Goal: Communication & Community: Answer question/provide support

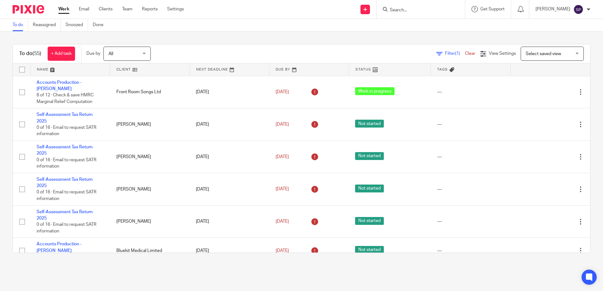
scroll to position [221, 0]
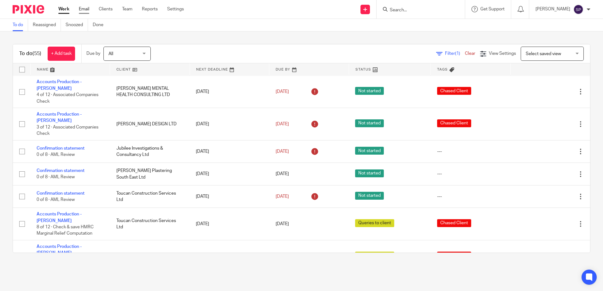
click at [84, 8] on link "Email" at bounding box center [84, 9] width 10 height 6
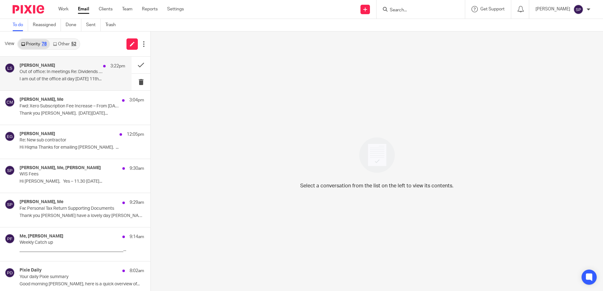
click at [65, 84] on div "Lydia Storr-Meddings 3:22pm Out of office: In meetings Re: Dividends pay I am o…" at bounding box center [73, 73] width 106 height 21
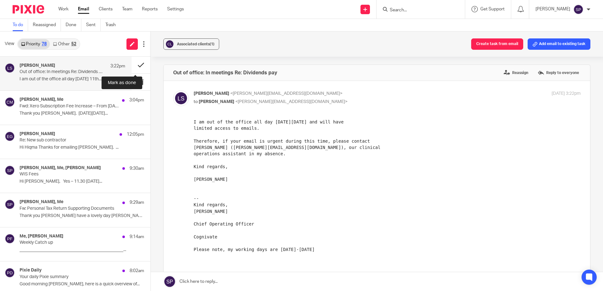
click at [133, 67] on button at bounding box center [141, 65] width 19 height 17
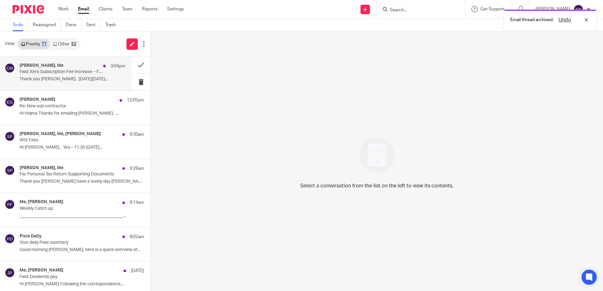
click at [107, 77] on p "Thank you Sarah. On Mon, 11 Aug 2025..." at bounding box center [73, 79] width 106 height 5
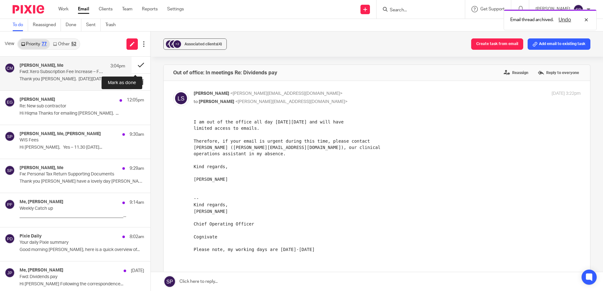
click at [136, 67] on button at bounding box center [141, 65] width 19 height 17
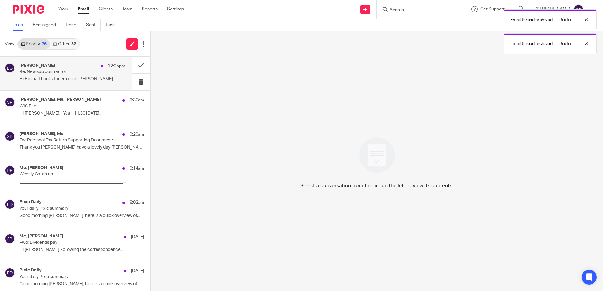
click at [92, 77] on p "Hi Hiqma Thanks for emailing Dan. ..." at bounding box center [73, 79] width 106 height 5
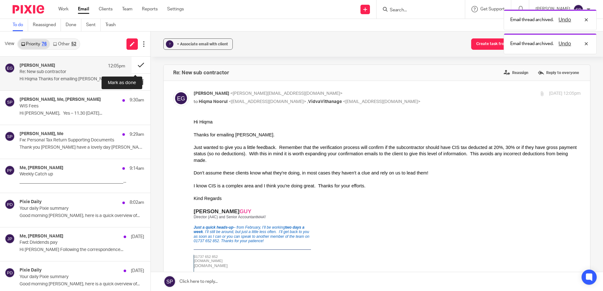
click at [132, 65] on button at bounding box center [141, 65] width 19 height 17
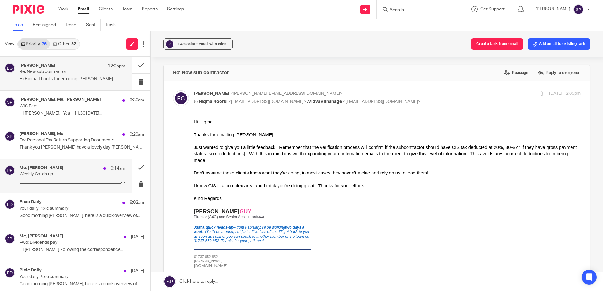
click at [41, 173] on p "Weekly Catch up" at bounding box center [62, 174] width 85 height 5
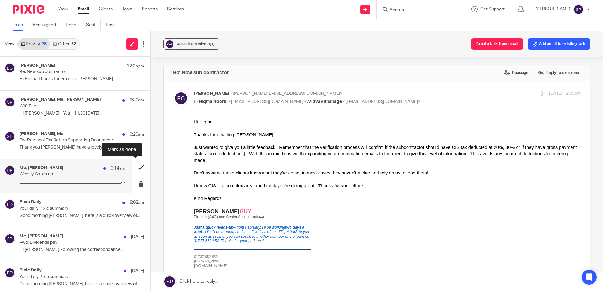
click at [132, 168] on button at bounding box center [141, 167] width 19 height 17
click at [82, 205] on div "Pixie Daily 8:02am" at bounding box center [73, 203] width 106 height 6
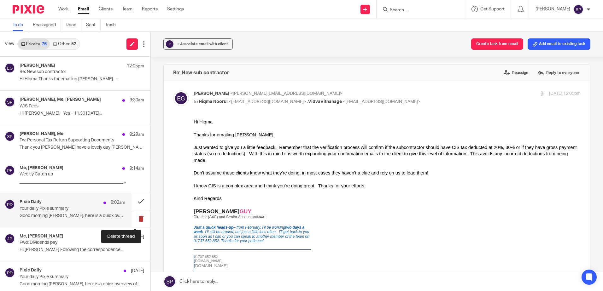
click at [133, 219] on button at bounding box center [141, 219] width 19 height 17
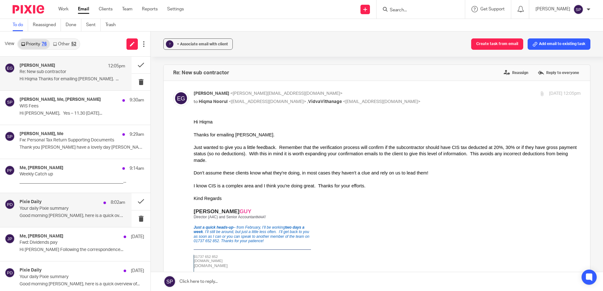
click at [73, 70] on p "Re: New sub contractor" at bounding box center [62, 71] width 85 height 5
click at [62, 208] on p "Your daily Pixie summary" at bounding box center [62, 208] width 85 height 5
click at [135, 67] on button at bounding box center [141, 65] width 19 height 17
click at [65, 10] on link "Work" at bounding box center [63, 9] width 10 height 6
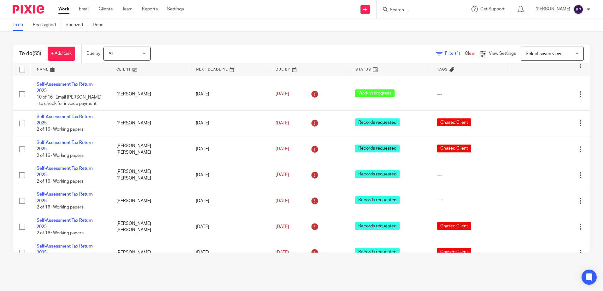
scroll to position [473, 0]
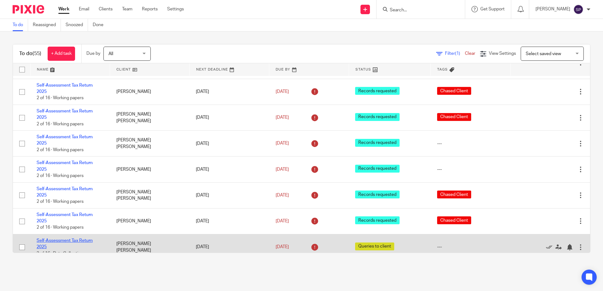
click at [65, 239] on link "Self-Assessment Tax Return 2025" at bounding box center [65, 244] width 56 height 11
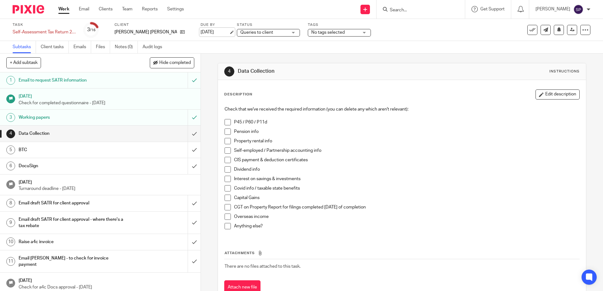
click at [203, 32] on link "[DATE]" at bounding box center [215, 32] width 28 height 7
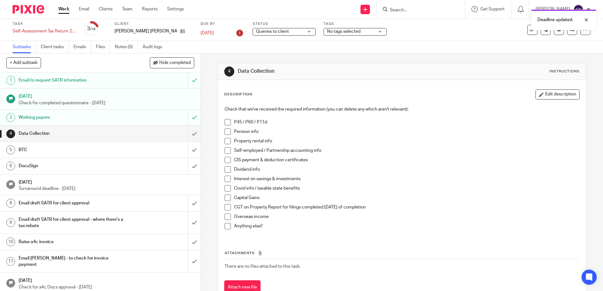
click at [66, 9] on link "Work" at bounding box center [63, 9] width 11 height 6
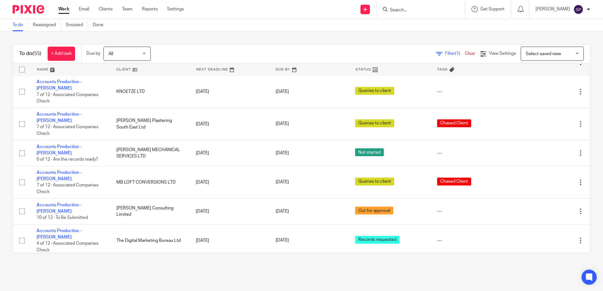
scroll to position [1261, 0]
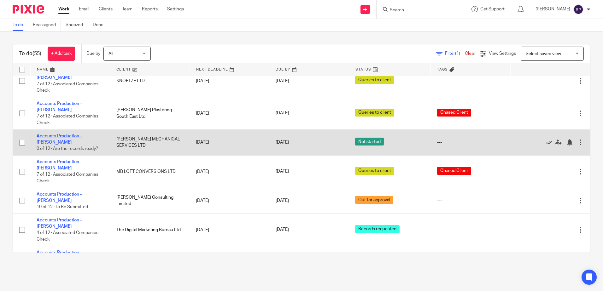
click at [78, 134] on link "Accounts Production - [PERSON_NAME]" at bounding box center [59, 139] width 45 height 11
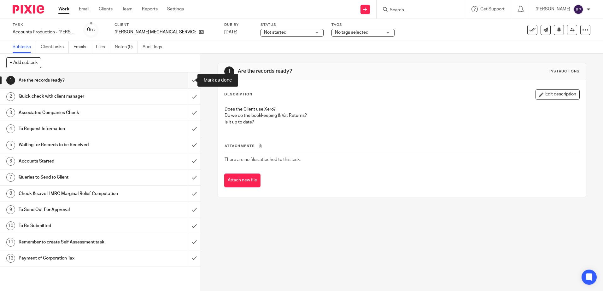
click at [186, 80] on input "submit" at bounding box center [100, 81] width 201 height 16
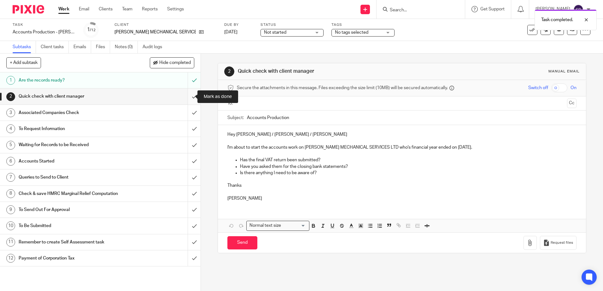
click at [188, 94] on input "submit" at bounding box center [100, 97] width 201 height 16
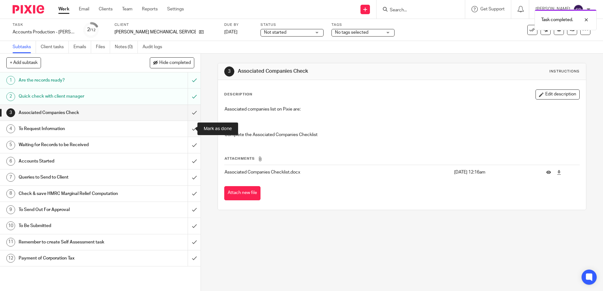
click at [187, 129] on input "submit" at bounding box center [100, 129] width 201 height 16
click at [189, 146] on input "submit" at bounding box center [100, 145] width 201 height 16
click at [287, 33] on div "Not started Not started" at bounding box center [291, 33] width 63 height 8
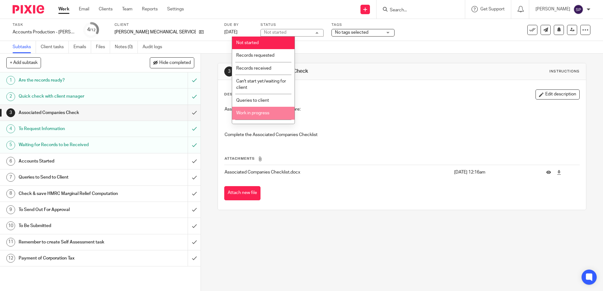
click at [254, 110] on li "Work in progress" at bounding box center [263, 113] width 62 height 13
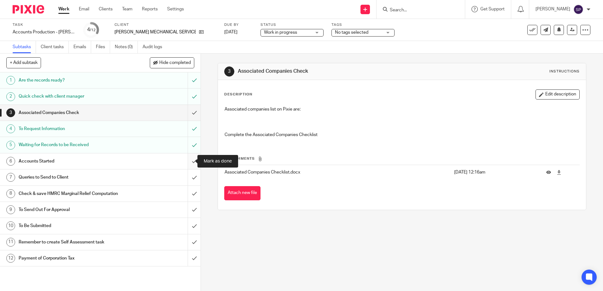
click at [186, 161] on input "submit" at bounding box center [100, 162] width 201 height 16
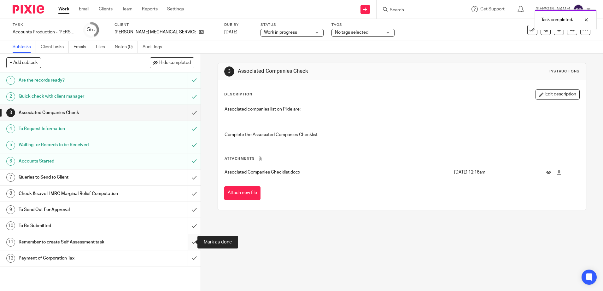
click at [188, 242] on input "submit" at bounding box center [100, 243] width 201 height 16
click at [66, 8] on link "Work" at bounding box center [63, 9] width 11 height 6
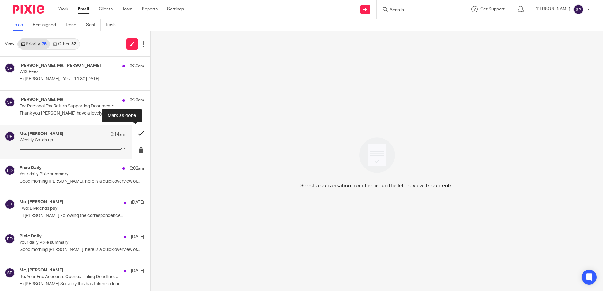
click at [134, 133] on button at bounding box center [141, 133] width 19 height 17
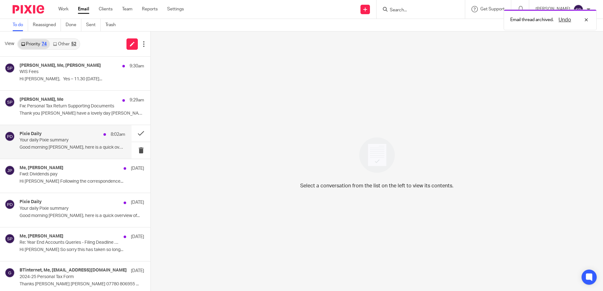
click at [108, 145] on p "Good morning Sarah, here is a quick overview of..." at bounding box center [73, 147] width 106 height 5
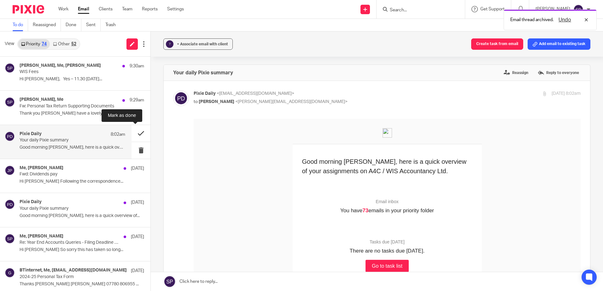
click at [134, 136] on button at bounding box center [141, 133] width 19 height 17
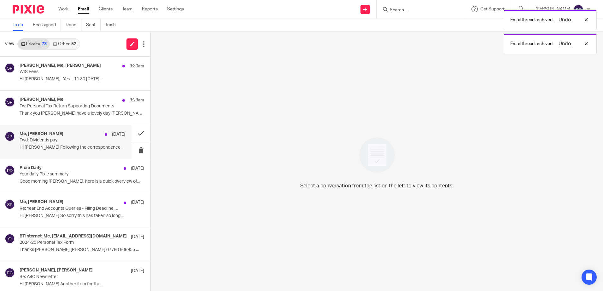
click at [123, 140] on div "Me, Jane Powell 8 Aug Fwd: Dividends pay Hi Sarah Following the correspondence.…" at bounding box center [66, 142] width 132 height 34
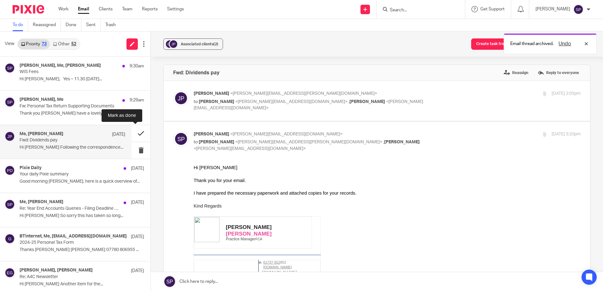
click at [132, 134] on button at bounding box center [141, 133] width 19 height 17
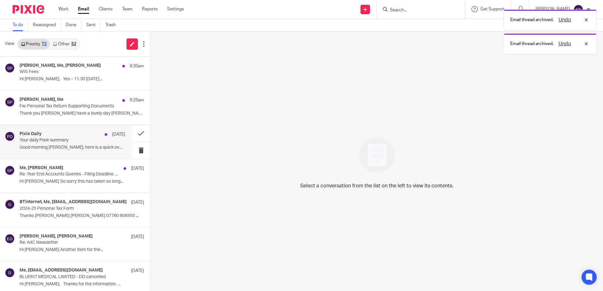
click at [122, 138] on div "Pixie Daily 8 Aug Your daily Pixie summary Good morning Sarah, here is a quick …" at bounding box center [66, 142] width 132 height 34
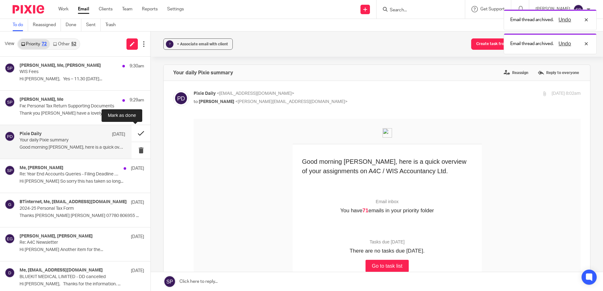
click at [133, 132] on button at bounding box center [141, 133] width 19 height 17
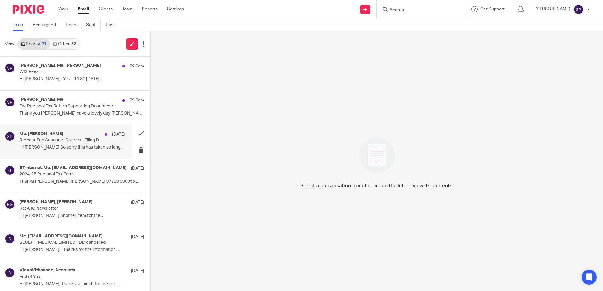
click at [115, 139] on div "Me, Katie Smith 7 Aug Re: Year End Accounts Queries - Filing Deadline 31 August…" at bounding box center [73, 142] width 106 height 21
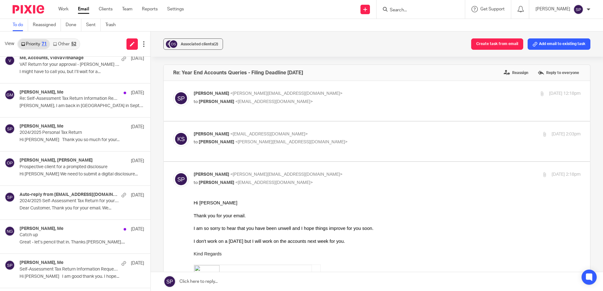
scroll to position [315, 0]
click at [135, 158] on button at bounding box center [141, 159] width 19 height 17
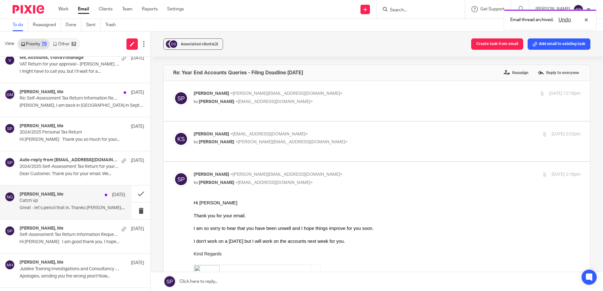
scroll to position [347, 0]
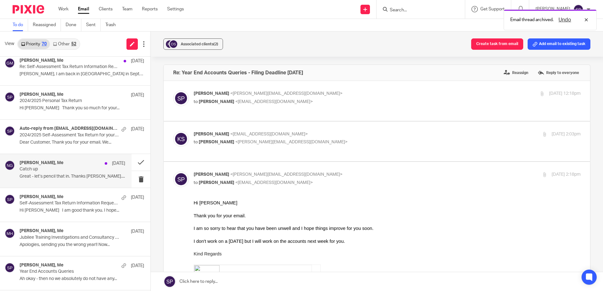
click at [98, 176] on p "Great - let’s pencil that in. Thanks [PERSON_NAME]...." at bounding box center [73, 176] width 106 height 5
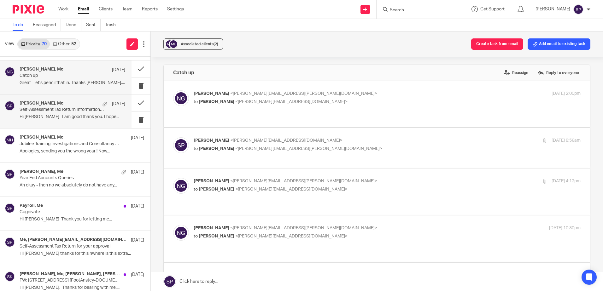
scroll to position [442, 0]
click at [83, 210] on p "Cognivate" at bounding box center [70, 211] width 100 height 5
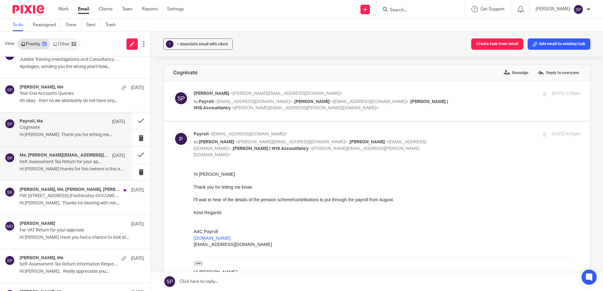
scroll to position [536, 0]
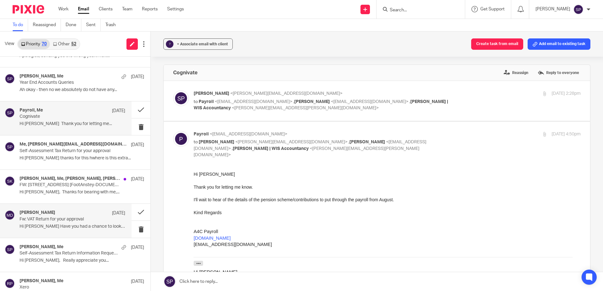
drag, startPoint x: 84, startPoint y: 225, endPoint x: 88, endPoint y: 224, distance: 4.0
click at [84, 225] on p "Hi Harry Have you had a chance to look at..." at bounding box center [73, 226] width 106 height 5
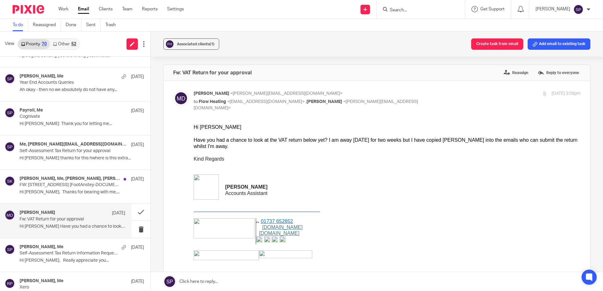
scroll to position [0, 0]
click at [136, 212] on button at bounding box center [141, 212] width 19 height 17
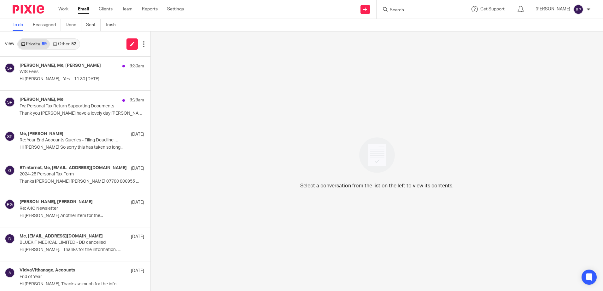
click at [68, 42] on link "Other 52" at bounding box center [64, 44] width 29 height 10
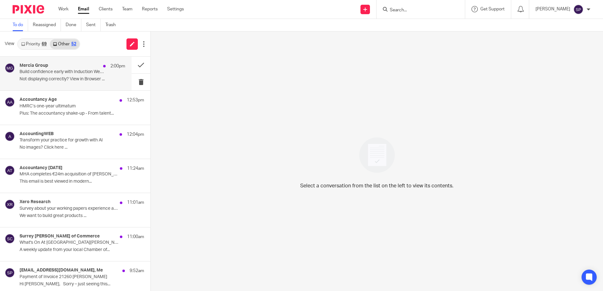
click at [68, 78] on p "Not displaying correctly? View in Browser ..." at bounding box center [73, 79] width 106 height 5
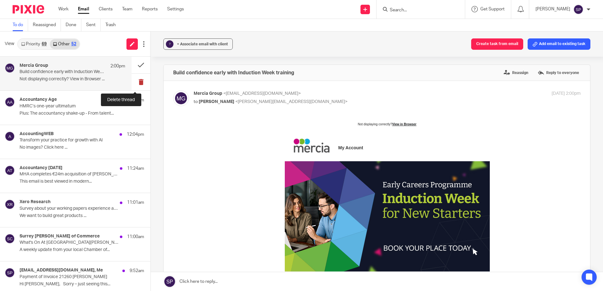
click at [134, 81] on button at bounding box center [141, 82] width 19 height 17
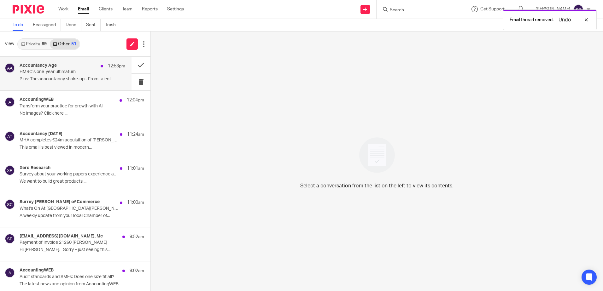
click at [105, 85] on div "Accountancy Age 12:53pm HMRC’s one-year ultimatum Plus: The accountancy shake-u…" at bounding box center [66, 74] width 132 height 34
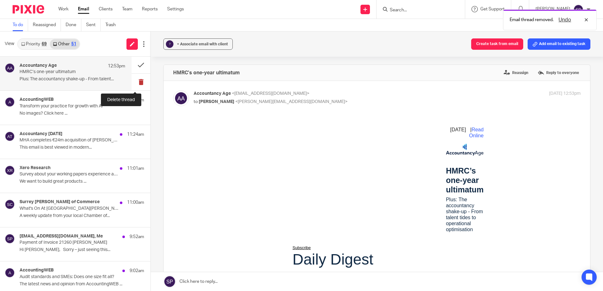
click at [133, 85] on button at bounding box center [141, 82] width 19 height 17
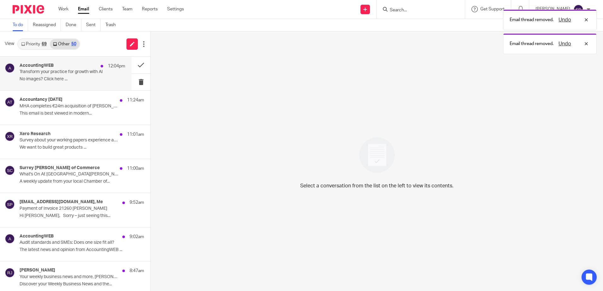
click at [98, 82] on div "AccountingWEB 12:04pm Transform your practice for growth with AI No images? Cli…" at bounding box center [73, 73] width 106 height 21
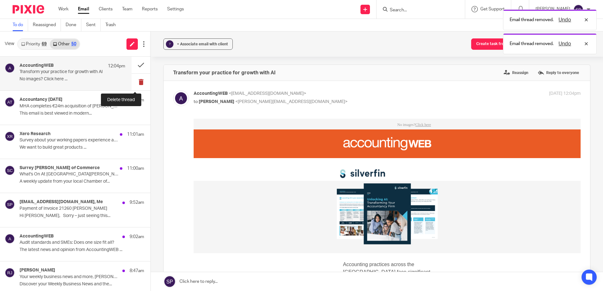
click at [136, 82] on button at bounding box center [141, 82] width 19 height 17
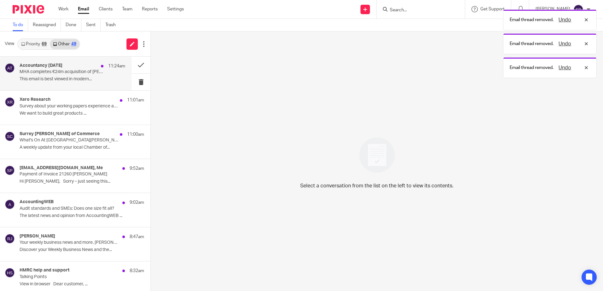
click at [97, 81] on p "This email is best viewed in modern..." at bounding box center [73, 79] width 106 height 5
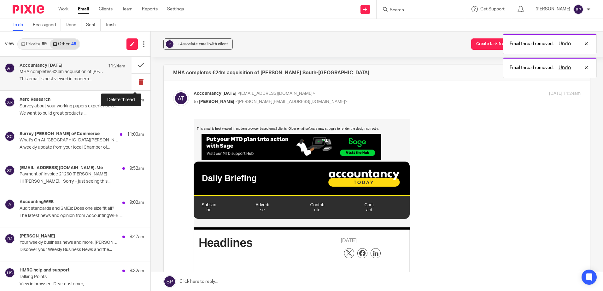
click at [134, 83] on button at bounding box center [141, 82] width 19 height 17
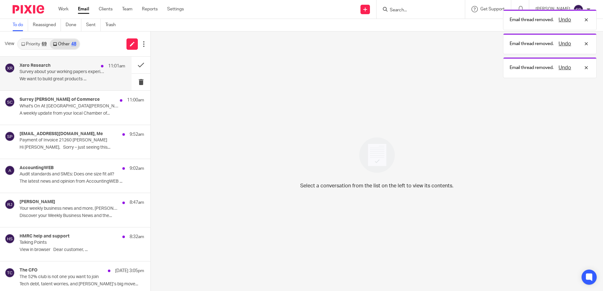
click at [99, 84] on div "Xero Research 11:01am Survey about your working papers experience and needs We …" at bounding box center [73, 73] width 106 height 21
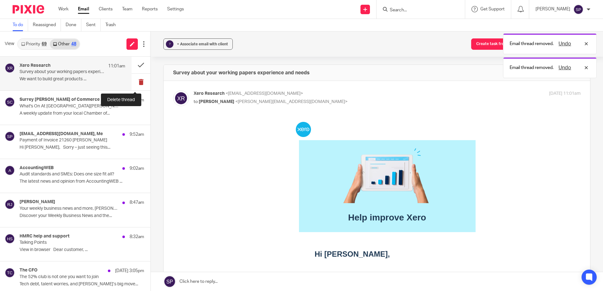
click at [134, 84] on button at bounding box center [141, 82] width 19 height 17
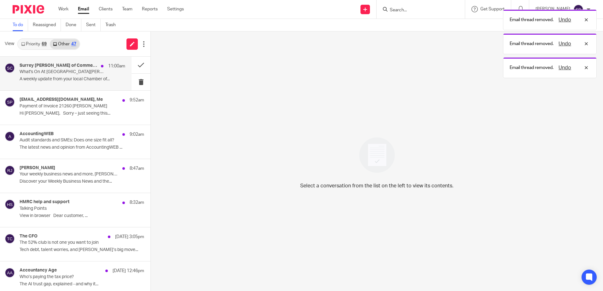
click at [102, 86] on div "Surrey Chambers of Commerce 11:00am What's On At Surrey Chambers A weekly updat…" at bounding box center [66, 74] width 132 height 34
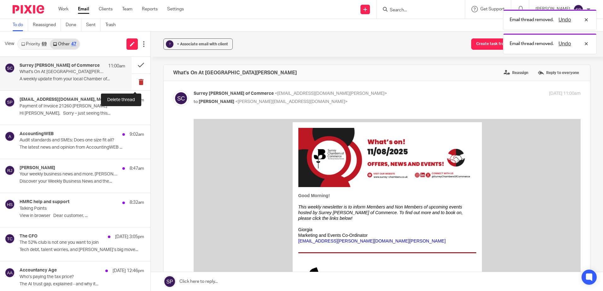
click at [134, 82] on button at bounding box center [141, 82] width 19 height 17
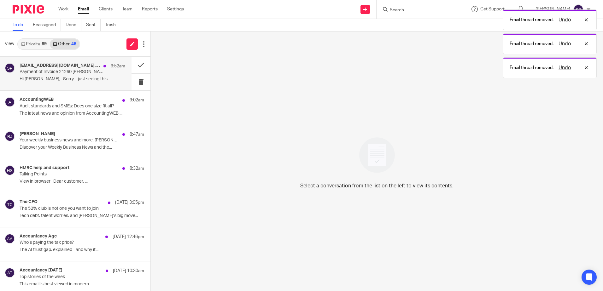
click at [99, 82] on p "Hi Sarah, Sorry – just seeing this..." at bounding box center [73, 79] width 106 height 5
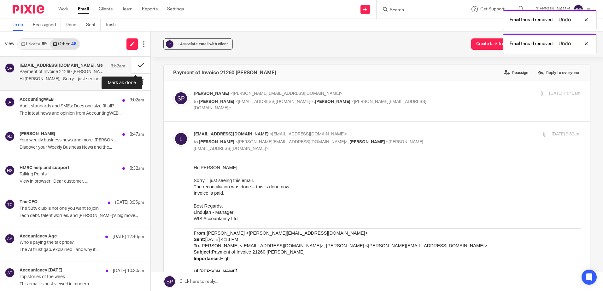
click at [133, 65] on button at bounding box center [141, 65] width 19 height 17
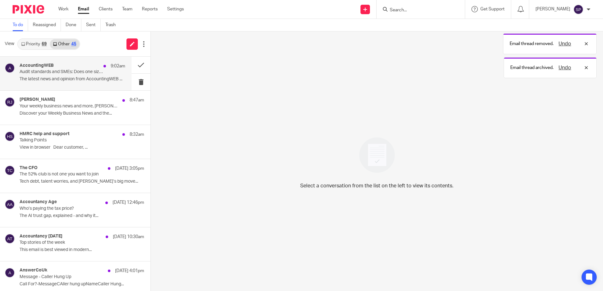
click at [91, 72] on p "Audit standards and SMEs: Does one size fit all?" at bounding box center [62, 71] width 85 height 5
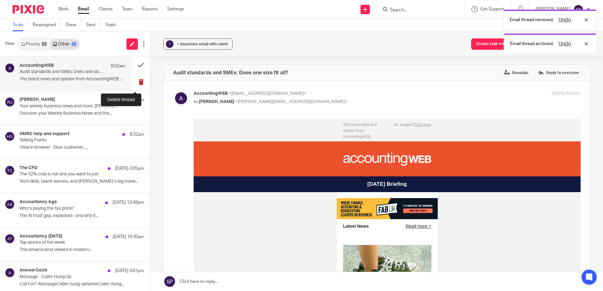
click at [137, 82] on button at bounding box center [141, 82] width 19 height 17
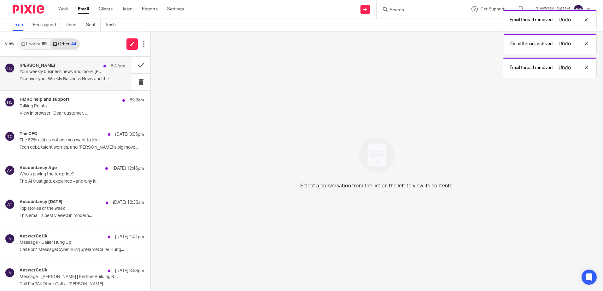
click at [100, 81] on p "Discover your Weekly Business News and the..." at bounding box center [73, 79] width 106 height 5
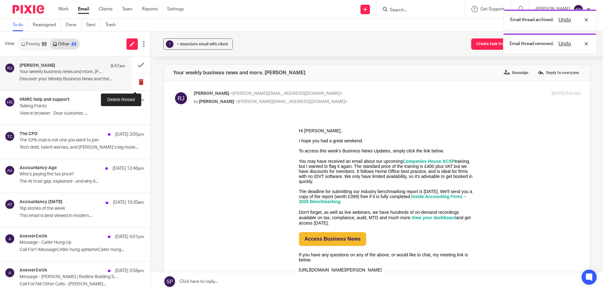
click at [134, 82] on button at bounding box center [141, 82] width 19 height 17
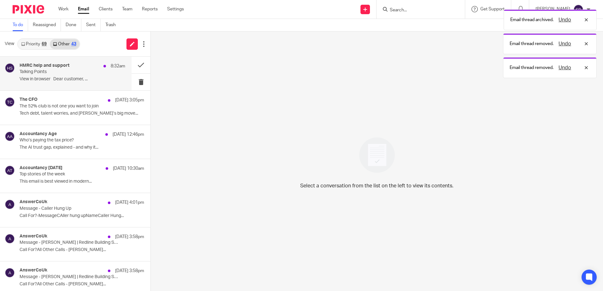
click at [108, 79] on p "View in browser Dear customer, ..." at bounding box center [73, 79] width 106 height 5
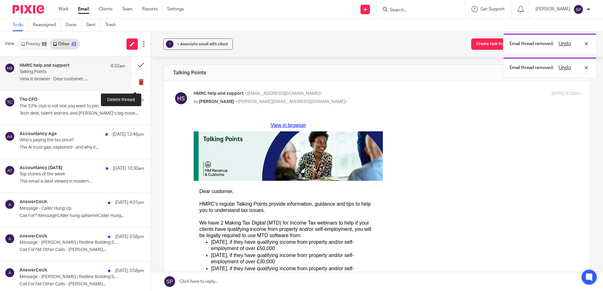
click at [136, 82] on button at bounding box center [141, 82] width 19 height 17
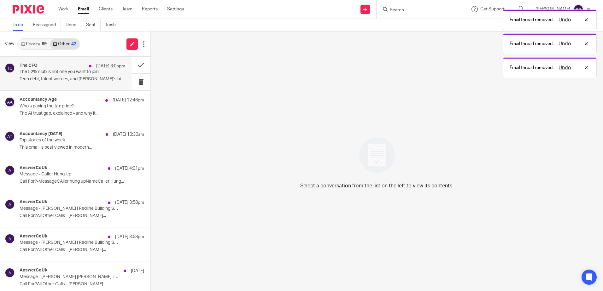
click at [112, 77] on p "Tech debt, talent worries, and Tata’s big move..." at bounding box center [73, 79] width 106 height 5
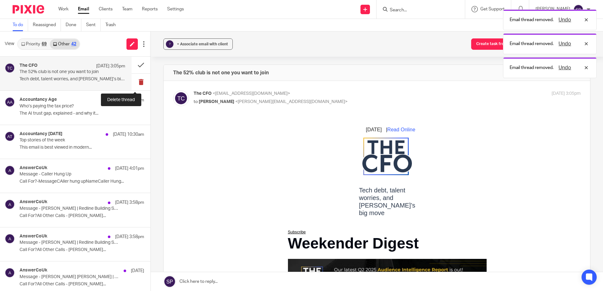
click at [135, 80] on button at bounding box center [141, 82] width 19 height 17
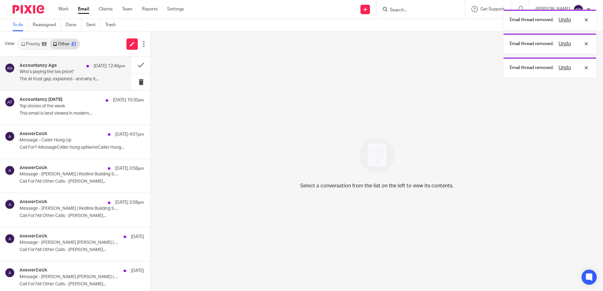
click at [97, 85] on div "Accountancy Age 10 Aug 12:46pm Who’s paying the tax price? The AI trust gap, ex…" at bounding box center [66, 74] width 132 height 34
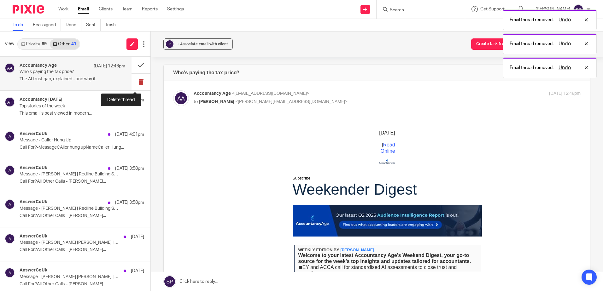
click at [132, 84] on button at bounding box center [141, 82] width 19 height 17
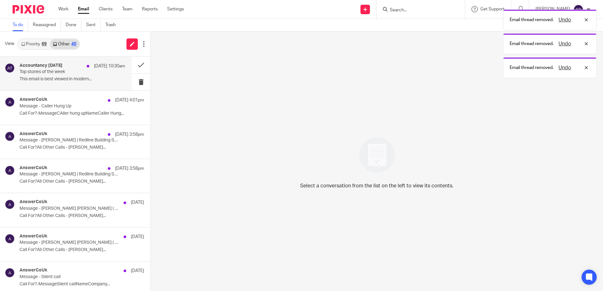
click at [106, 86] on div "Accountancy Today 9 Aug 10:30am Top stories of the week This email is best view…" at bounding box center [66, 74] width 132 height 34
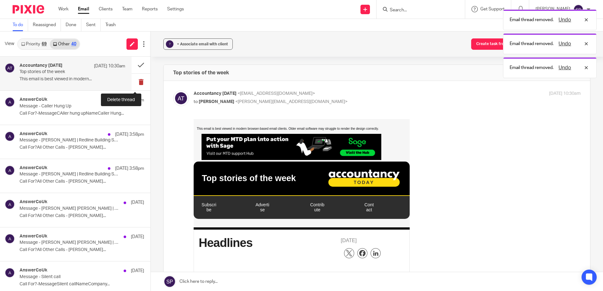
click at [136, 84] on button at bounding box center [141, 82] width 19 height 17
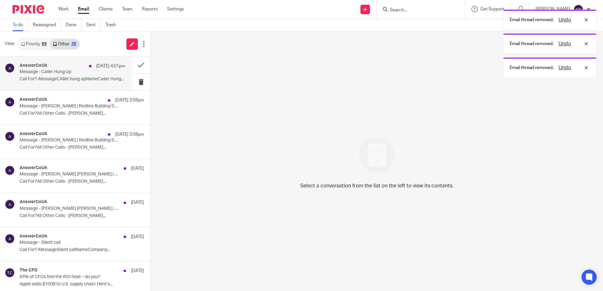
click at [109, 86] on div "AnswerCoUk 8 Aug 4:01pm Message - Caller Hung Up Call For?-MessageCAller hung u…" at bounding box center [66, 74] width 132 height 34
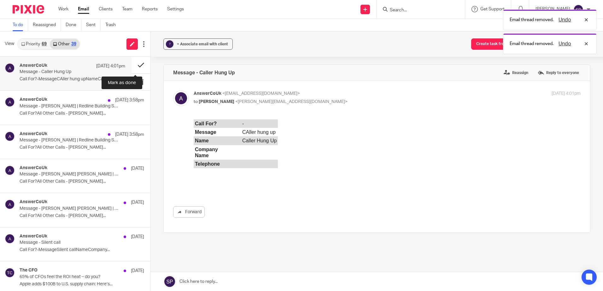
click at [135, 63] on button at bounding box center [141, 65] width 19 height 17
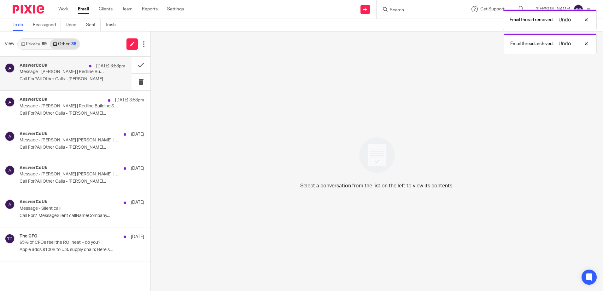
click at [125, 67] on div "AnswerCoUk 8 Aug 3:58pm Message - Ben Marks | Redline Building Services Call Fo…" at bounding box center [66, 74] width 132 height 34
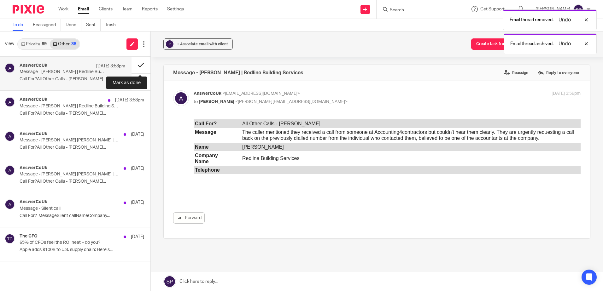
click at [136, 67] on button at bounding box center [141, 65] width 19 height 17
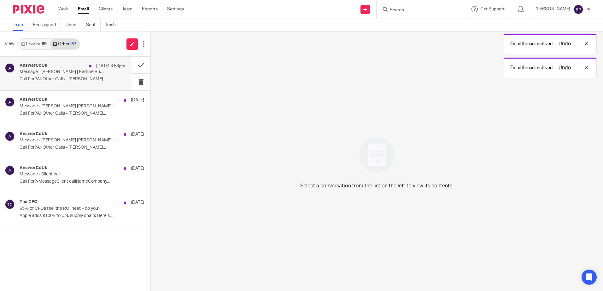
click at [127, 72] on div "AnswerCoUk 8 Aug 3:58pm Message - Ben Marks | Redline Building Services Call Fo…" at bounding box center [66, 74] width 132 height 34
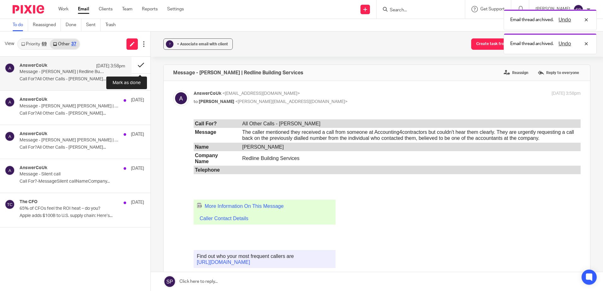
click at [138, 63] on button at bounding box center [141, 65] width 19 height 17
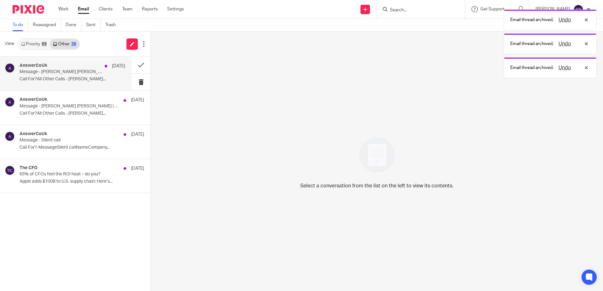
click at [114, 73] on div "AnswerCoUk 8 Aug Message - Ben Mark | Red Line | 07905 606153 Call For?All Othe…" at bounding box center [73, 73] width 106 height 21
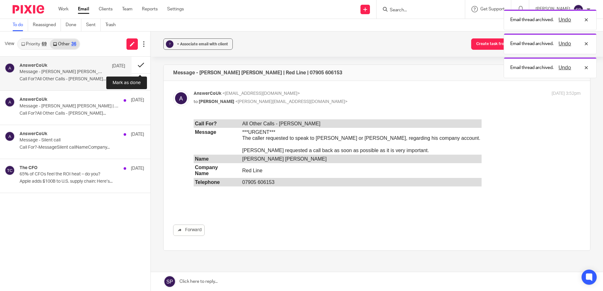
click at [141, 64] on button at bounding box center [141, 65] width 19 height 17
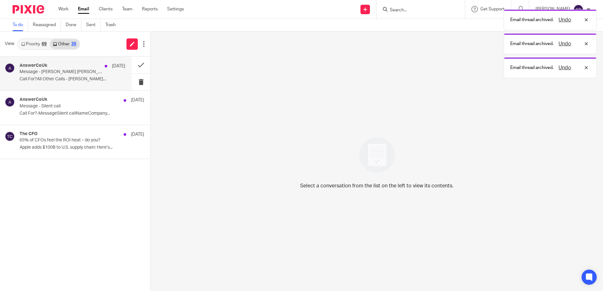
click at [116, 76] on div "AnswerCoUk 8 Aug Message - Ben Mark | Red Line | 07905 606153 Call For?All Othe…" at bounding box center [73, 73] width 106 height 21
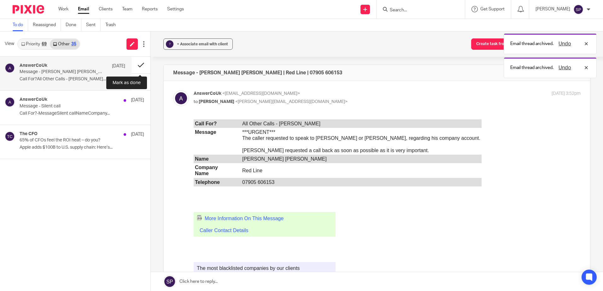
click at [141, 65] on button at bounding box center [141, 65] width 19 height 17
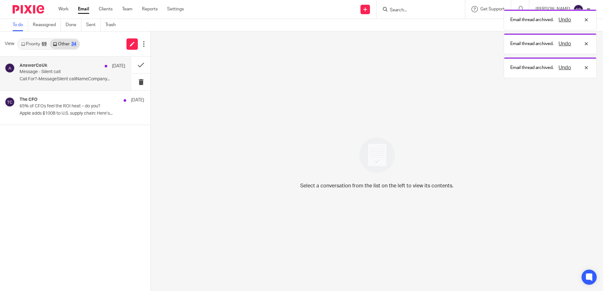
click at [108, 78] on p "Call For?-MessageSilent callNameCompany..." at bounding box center [73, 79] width 106 height 5
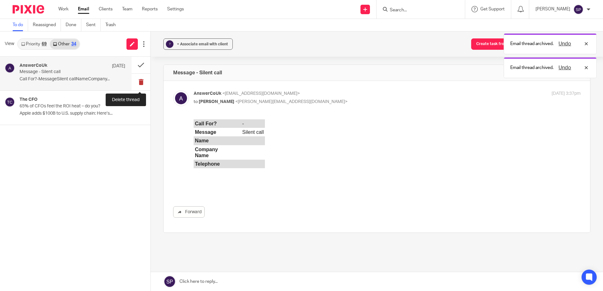
click at [137, 81] on button at bounding box center [141, 82] width 19 height 17
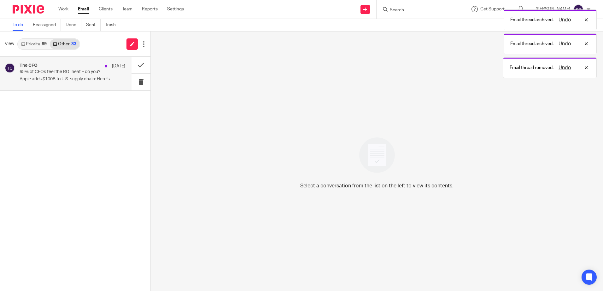
click at [123, 82] on p "Apple adds $100B to U.S. supply chain: Here’s..." at bounding box center [73, 79] width 106 height 5
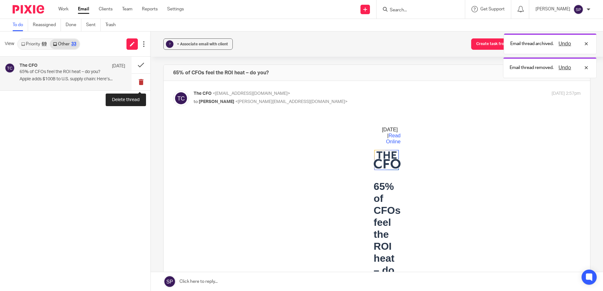
click at [142, 83] on button at bounding box center [141, 82] width 19 height 17
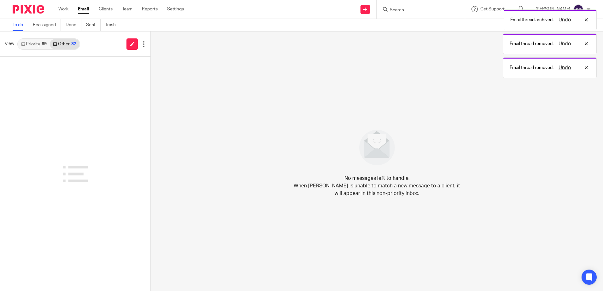
click at [36, 44] on link "Priority 69" at bounding box center [34, 44] width 32 height 10
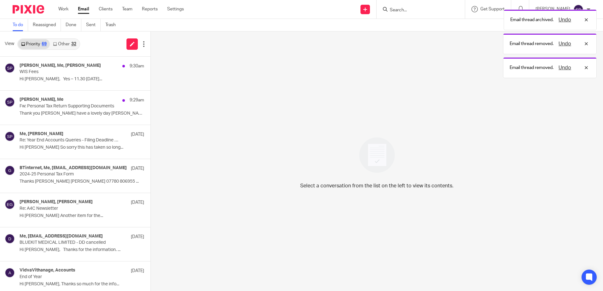
click at [63, 45] on link "Other 32" at bounding box center [64, 44] width 29 height 10
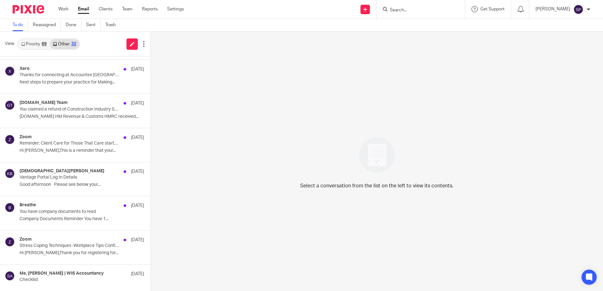
scroll to position [170, 0]
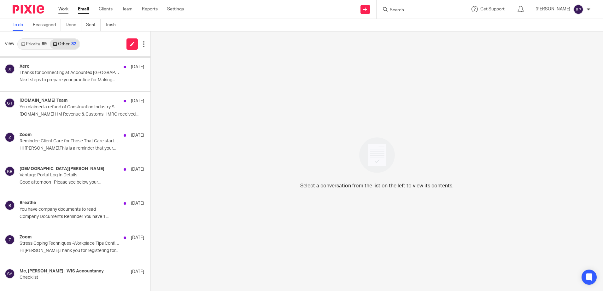
click at [65, 9] on link "Work" at bounding box center [63, 9] width 10 height 6
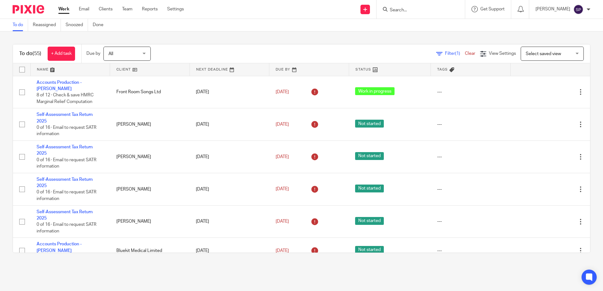
click at [86, 10] on link "Email" at bounding box center [84, 9] width 10 height 6
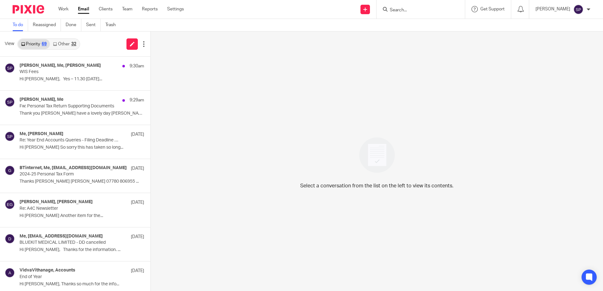
click at [68, 43] on link "Other 32" at bounding box center [64, 44] width 29 height 10
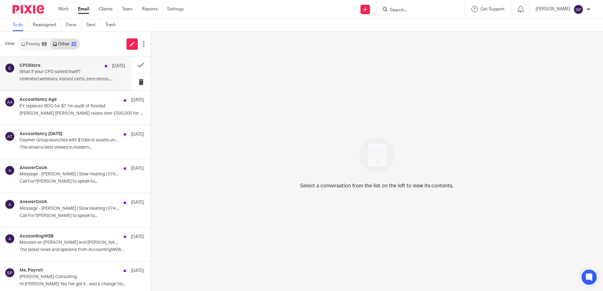
click at [63, 73] on p "What if your CPD sorted itself?" at bounding box center [62, 71] width 85 height 5
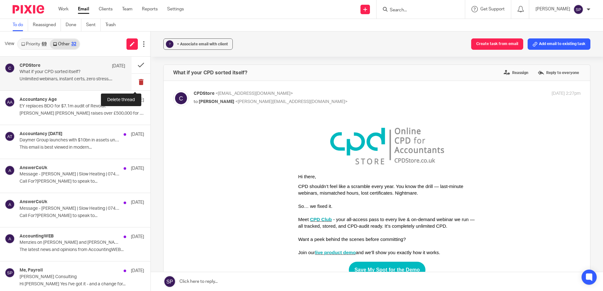
click at [134, 79] on button at bounding box center [141, 82] width 19 height 17
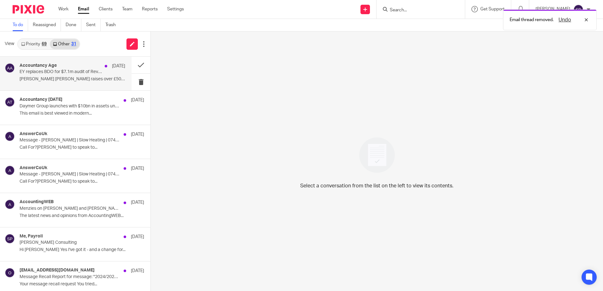
click at [110, 80] on p "[PERSON_NAME] [PERSON_NAME] raises over £500,000 for charity..." at bounding box center [73, 79] width 106 height 5
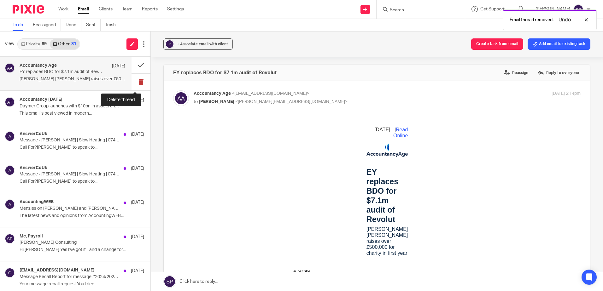
click at [136, 79] on button at bounding box center [141, 82] width 19 height 17
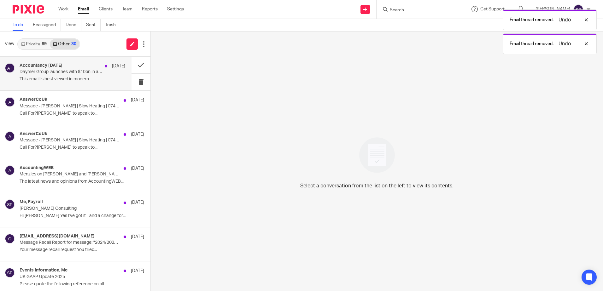
click at [104, 83] on div "Accountancy [DATE] [DATE] Daymer Group launches with $10bn in assets under over…" at bounding box center [73, 73] width 106 height 21
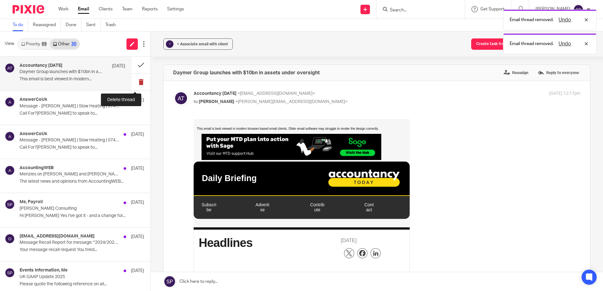
click at [134, 82] on button at bounding box center [141, 82] width 19 height 17
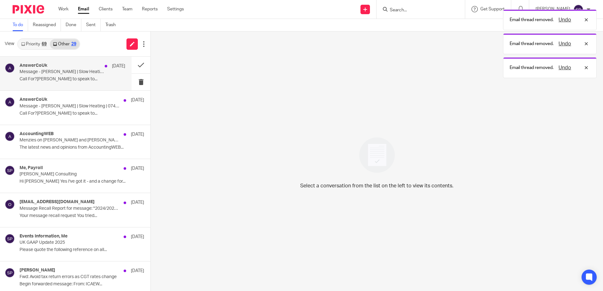
click at [105, 79] on p "Call For?[PERSON_NAME] to speak to..." at bounding box center [73, 79] width 106 height 5
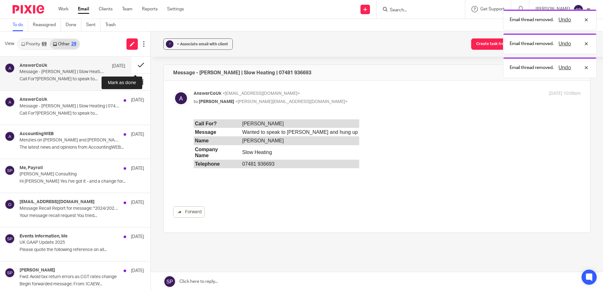
click at [133, 66] on button at bounding box center [141, 65] width 19 height 17
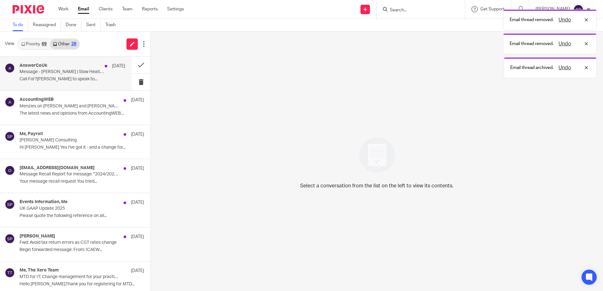
click at [110, 84] on div "AnswerCoUk [DATE] Message - [PERSON_NAME] | Slow Heating | [PHONE_NUMBER] Call …" at bounding box center [73, 73] width 106 height 21
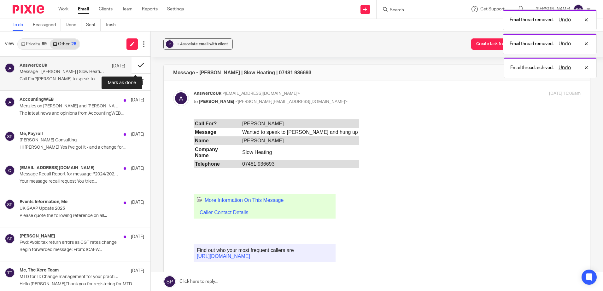
click at [136, 64] on button at bounding box center [141, 65] width 19 height 17
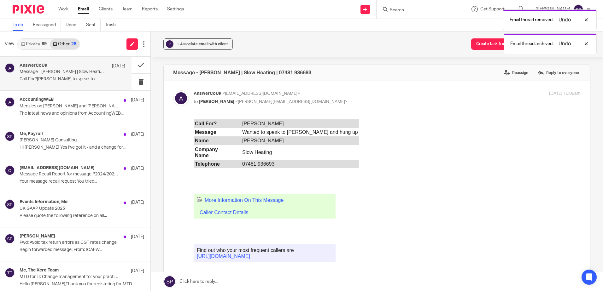
click at [110, 78] on p "Call For?[PERSON_NAME] to speak to..." at bounding box center [73, 79] width 106 height 5
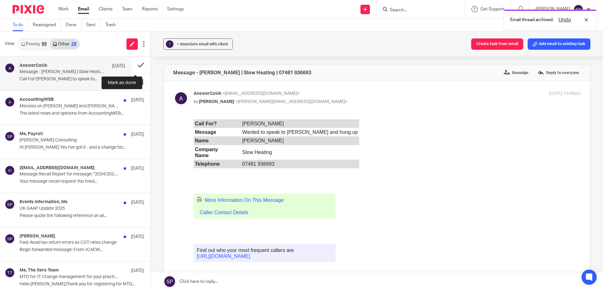
click at [134, 67] on button at bounding box center [141, 65] width 19 height 17
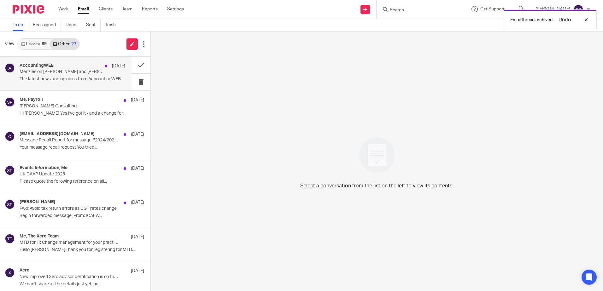
click at [112, 71] on div "AccountingWEB [DATE] Menzies on [PERSON_NAME] and [PERSON_NAME] merger and grow…" at bounding box center [73, 73] width 106 height 21
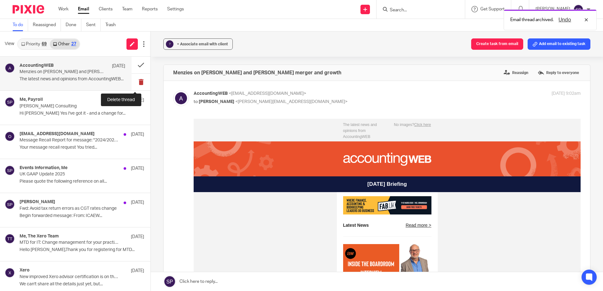
click at [136, 83] on button at bounding box center [141, 82] width 19 height 17
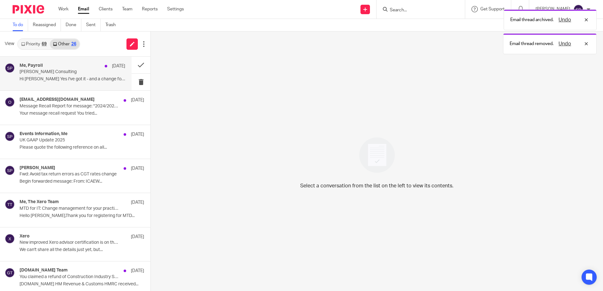
click at [103, 83] on div "Me, Payroll [DATE] [PERSON_NAME] Consulting Hi [PERSON_NAME] Yes I've got it - …" at bounding box center [73, 73] width 106 height 21
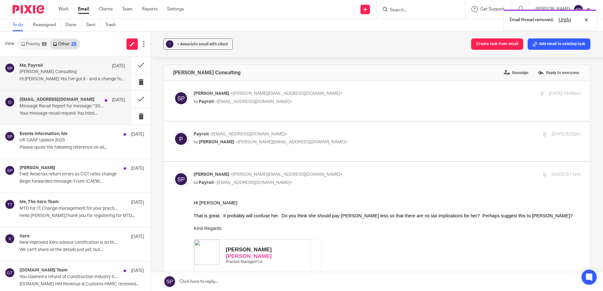
click at [91, 107] on p "Message Recall Report for message: "2024/2025 Self-Assessment Tax Return for yo…" at bounding box center [62, 106] width 85 height 5
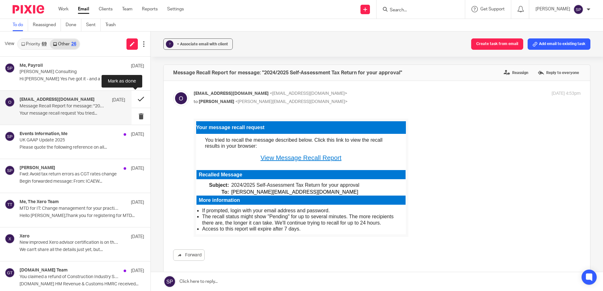
click at [135, 100] on button at bounding box center [141, 99] width 19 height 17
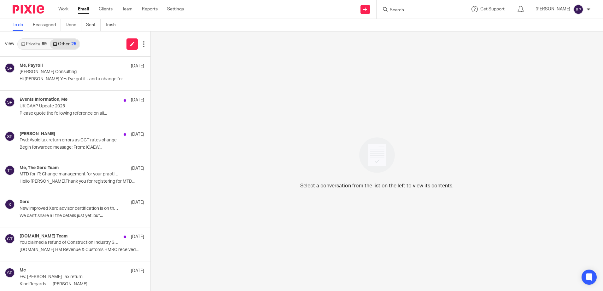
click at [32, 47] on link "Priority 69" at bounding box center [34, 44] width 32 height 10
